Goal: Information Seeking & Learning: Learn about a topic

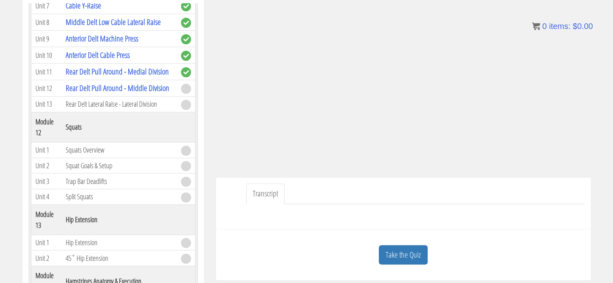
scroll to position [139, 0]
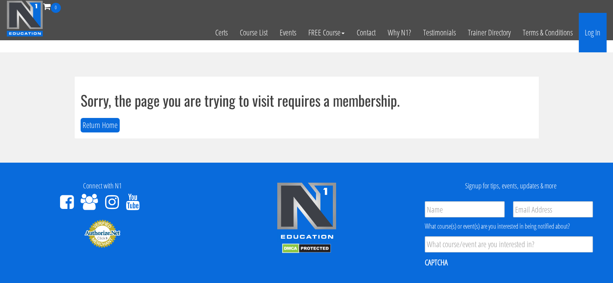
click at [598, 42] on link "Log In" at bounding box center [593, 33] width 28 height 40
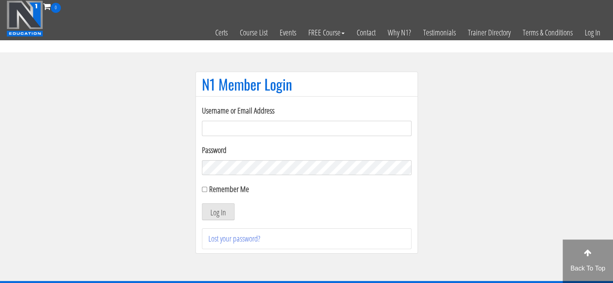
type input "Meghna.25898@gmail.com"
click at [204, 188] on input "Remember Me" at bounding box center [204, 189] width 5 height 5
checkbox input "true"
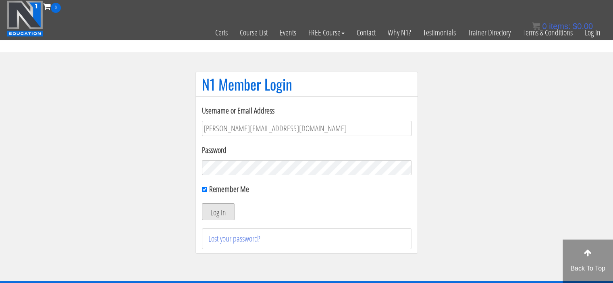
click at [213, 212] on button "Log In" at bounding box center [218, 212] width 33 height 17
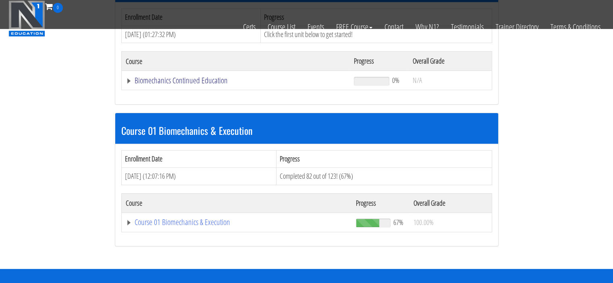
scroll to position [149, 0]
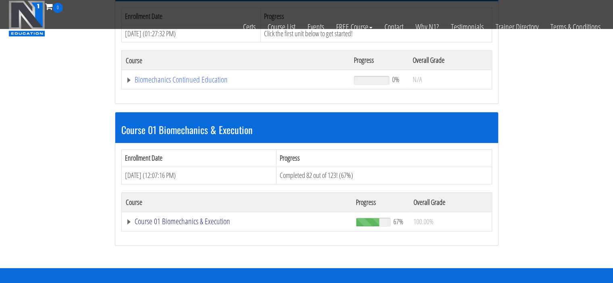
click at [131, 218] on link "Course 01 Biomechanics & Execution" at bounding box center [237, 222] width 223 height 8
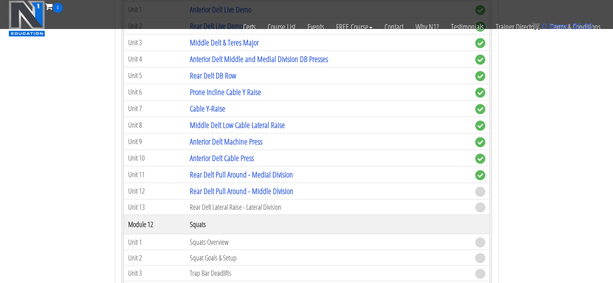
scroll to position [1785, 0]
click at [210, 185] on link "Rear Delt Pull Around - Middle Division" at bounding box center [242, 190] width 104 height 11
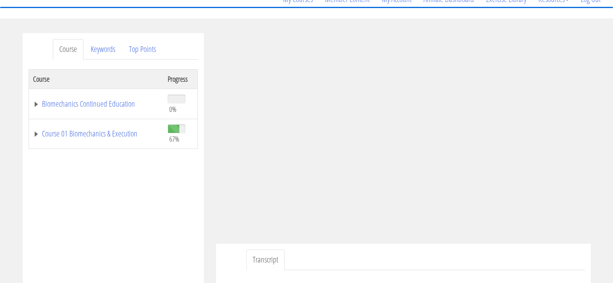
scroll to position [98, 0]
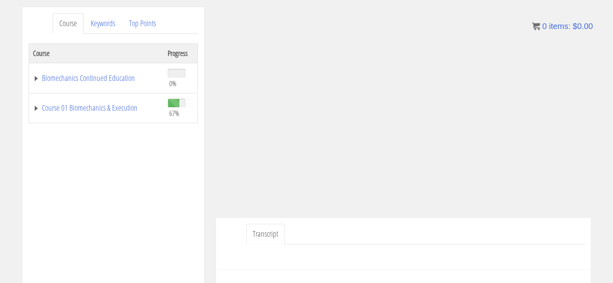
click at [456, 227] on ul "Transcript" at bounding box center [415, 234] width 339 height 21
click at [35, 111] on link "Course 01 Biomechanics & Execution" at bounding box center [96, 108] width 127 height 8
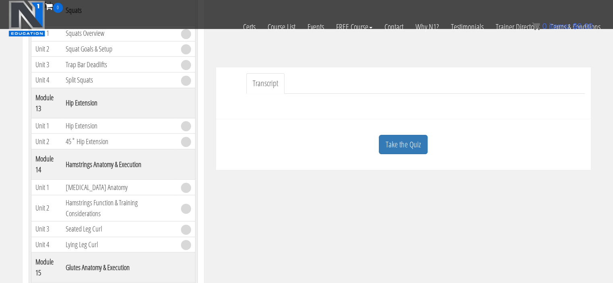
scroll to position [197, 0]
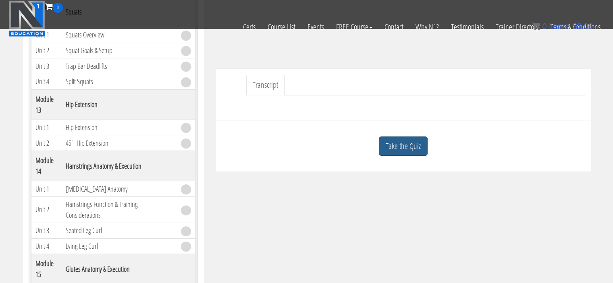
click at [398, 144] on link "Take the Quiz" at bounding box center [403, 147] width 49 height 20
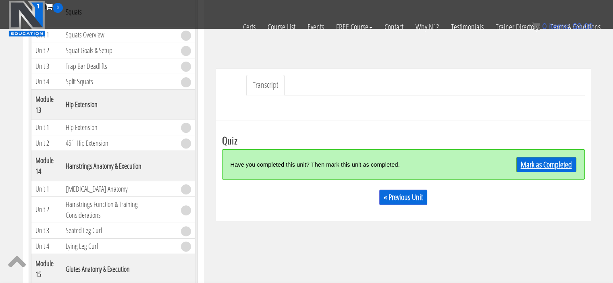
click at [527, 166] on link "Mark as Completed" at bounding box center [546, 164] width 60 height 15
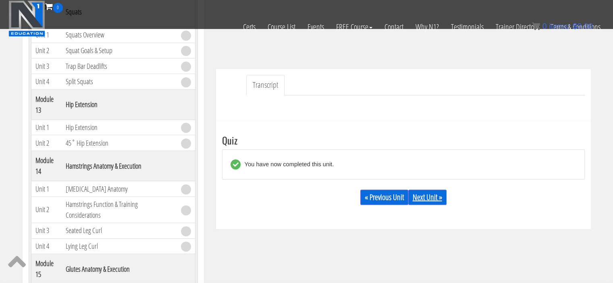
click at [434, 196] on link "Next Unit »" at bounding box center [427, 197] width 38 height 15
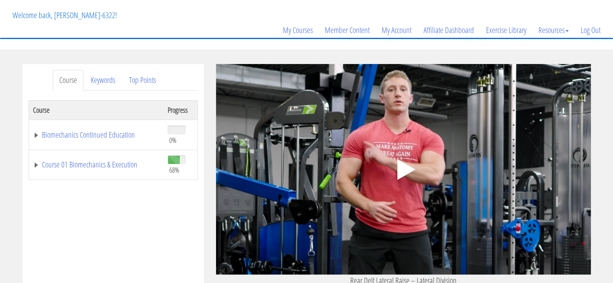
scroll to position [42, 0]
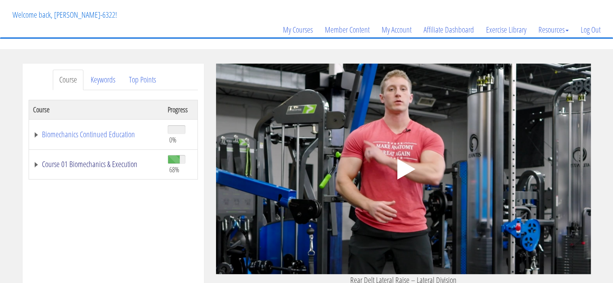
click at [68, 164] on link "Course 01 Biomechanics & Execution" at bounding box center [96, 164] width 127 height 8
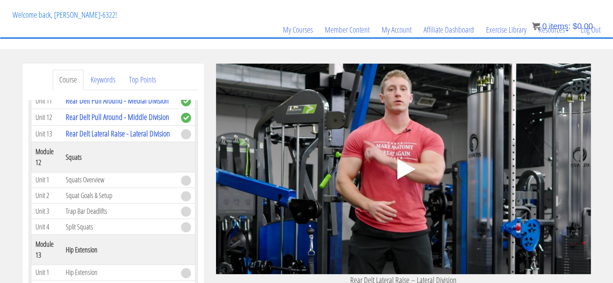
scroll to position [1885, 0]
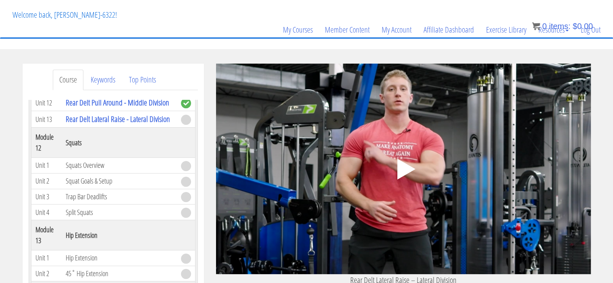
click at [403, 167] on polygon at bounding box center [406, 169] width 18 height 21
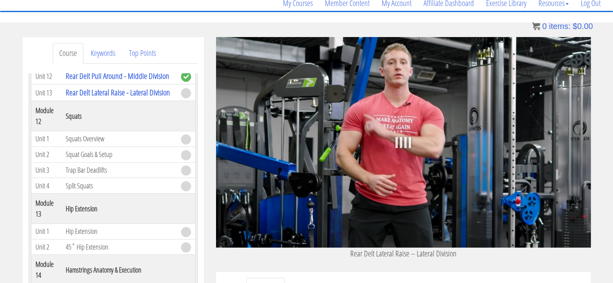
scroll to position [72, 0]
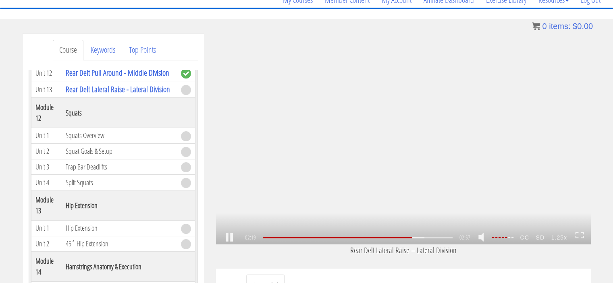
click at [541, 238] on strong "SD" at bounding box center [539, 237] width 15 height 13
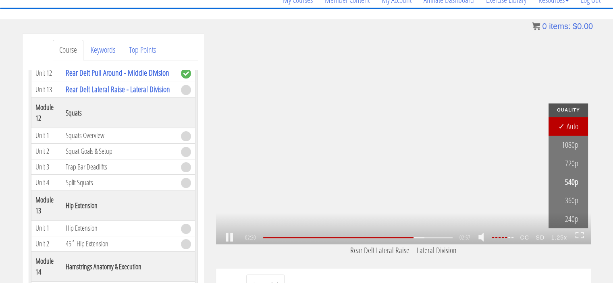
click at [541, 238] on strong "SD" at bounding box center [539, 237] width 15 height 13
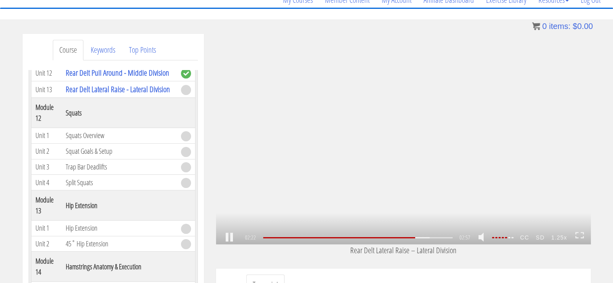
click at [525, 240] on strong "CC" at bounding box center [525, 237] width 16 height 13
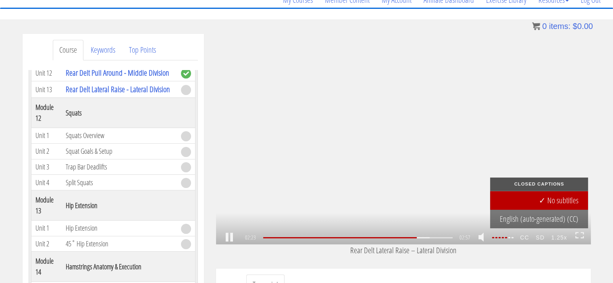
click at [525, 240] on strong "CC" at bounding box center [525, 237] width 16 height 13
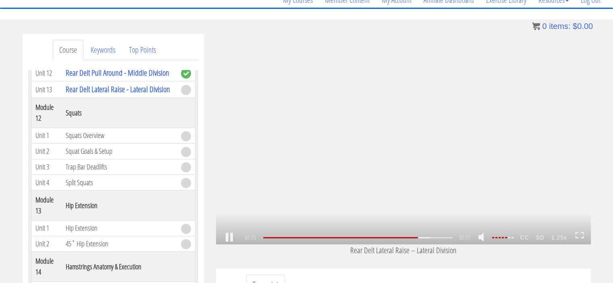
click at [525, 240] on strong "CC" at bounding box center [525, 237] width 16 height 13
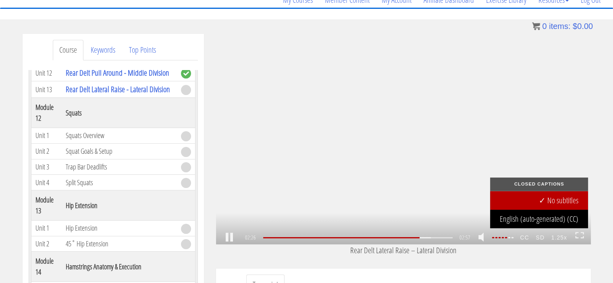
click at [529, 214] on link "English (auto-generated) (CC)" at bounding box center [539, 219] width 98 height 19
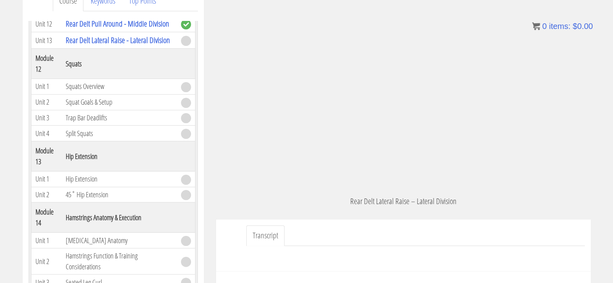
scroll to position [122, 0]
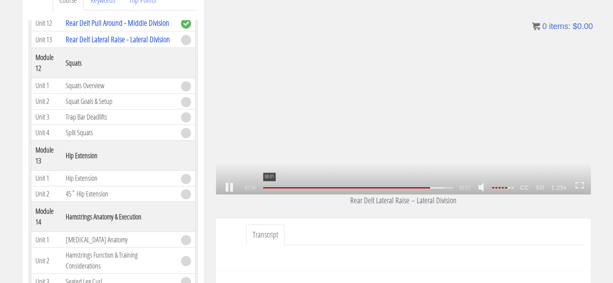
click at [264, 188] on div at bounding box center [346, 187] width 167 height 1
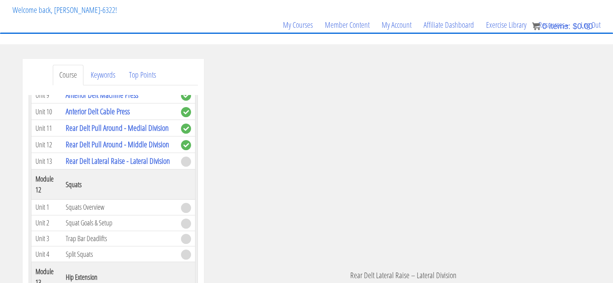
scroll to position [1838, 0]
